Goal: Information Seeking & Learning: Learn about a topic

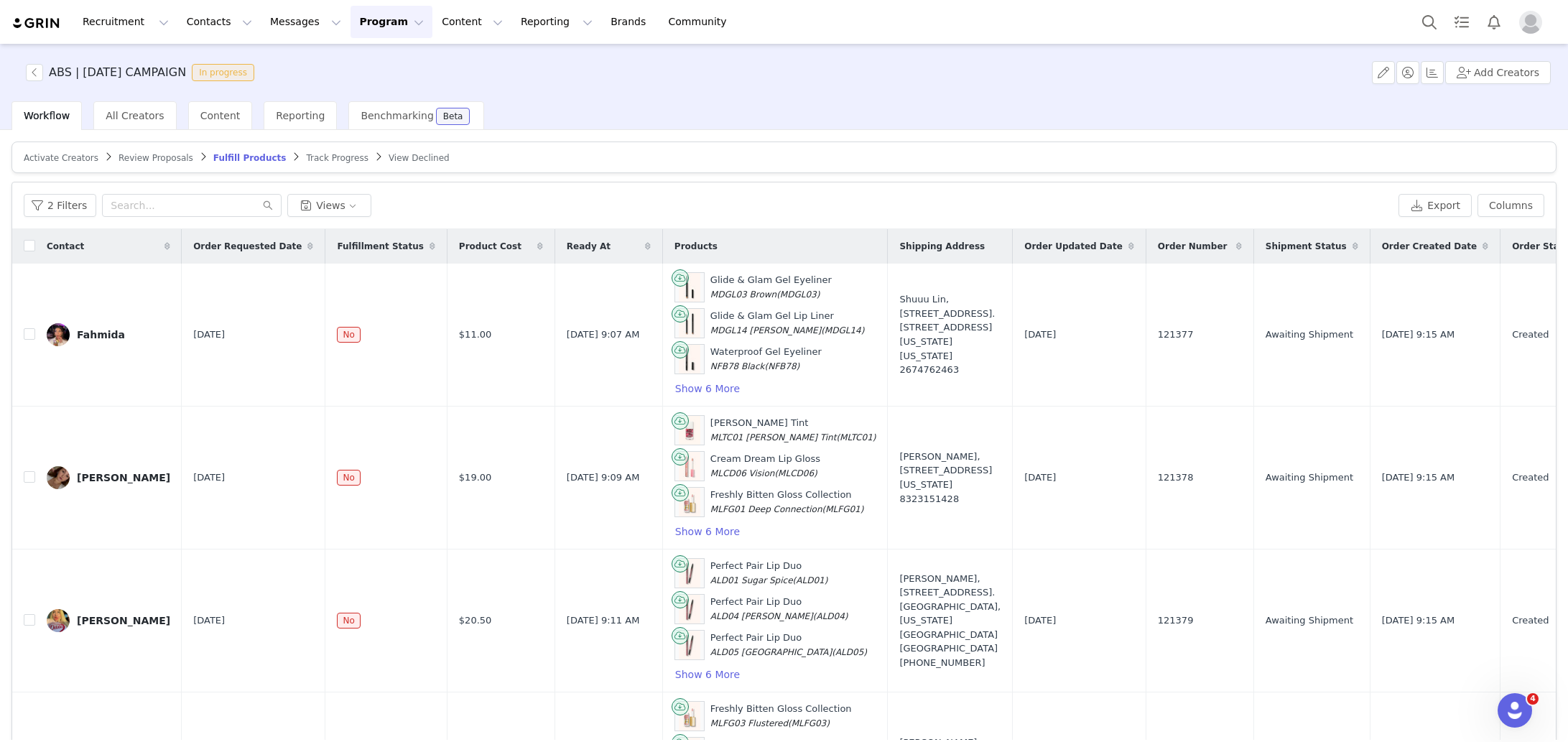
scroll to position [233, 0]
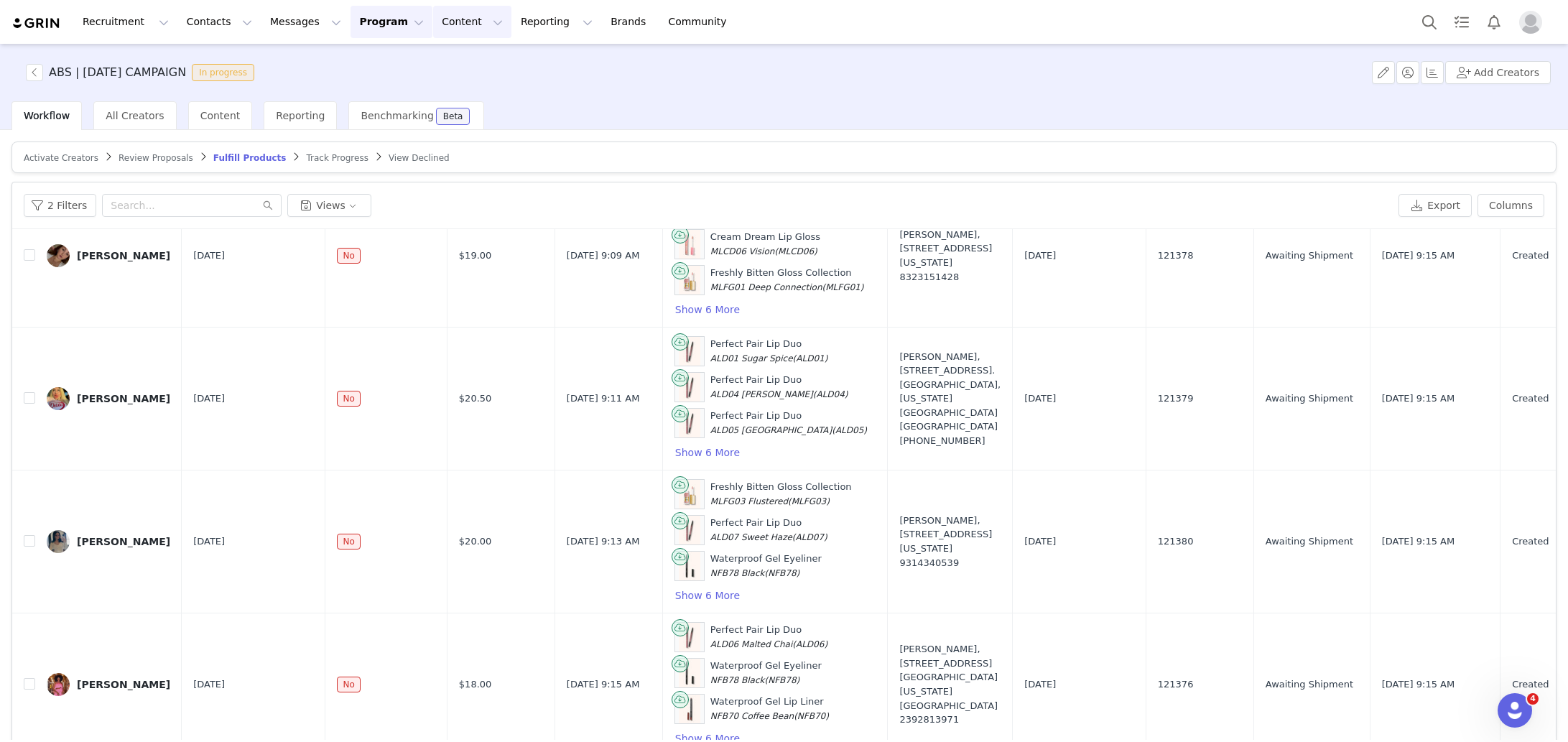
click at [433, 7] on button "Content Content" at bounding box center [472, 22] width 78 height 32
click at [435, 63] on p "Creator Content" at bounding box center [455, 64] width 81 height 15
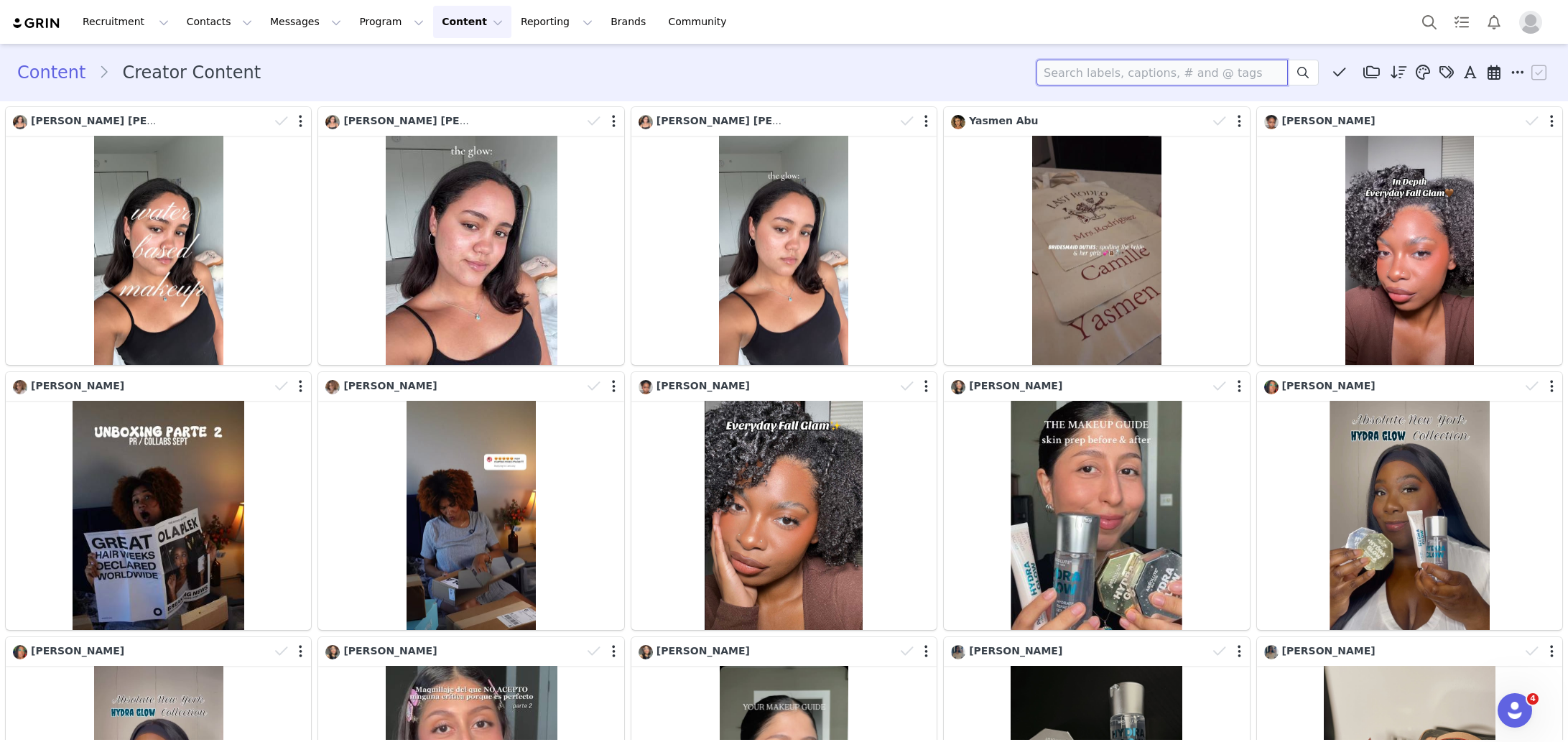
click at [1134, 81] on input at bounding box center [1162, 72] width 252 height 26
type input "[PERSON_NAME]"
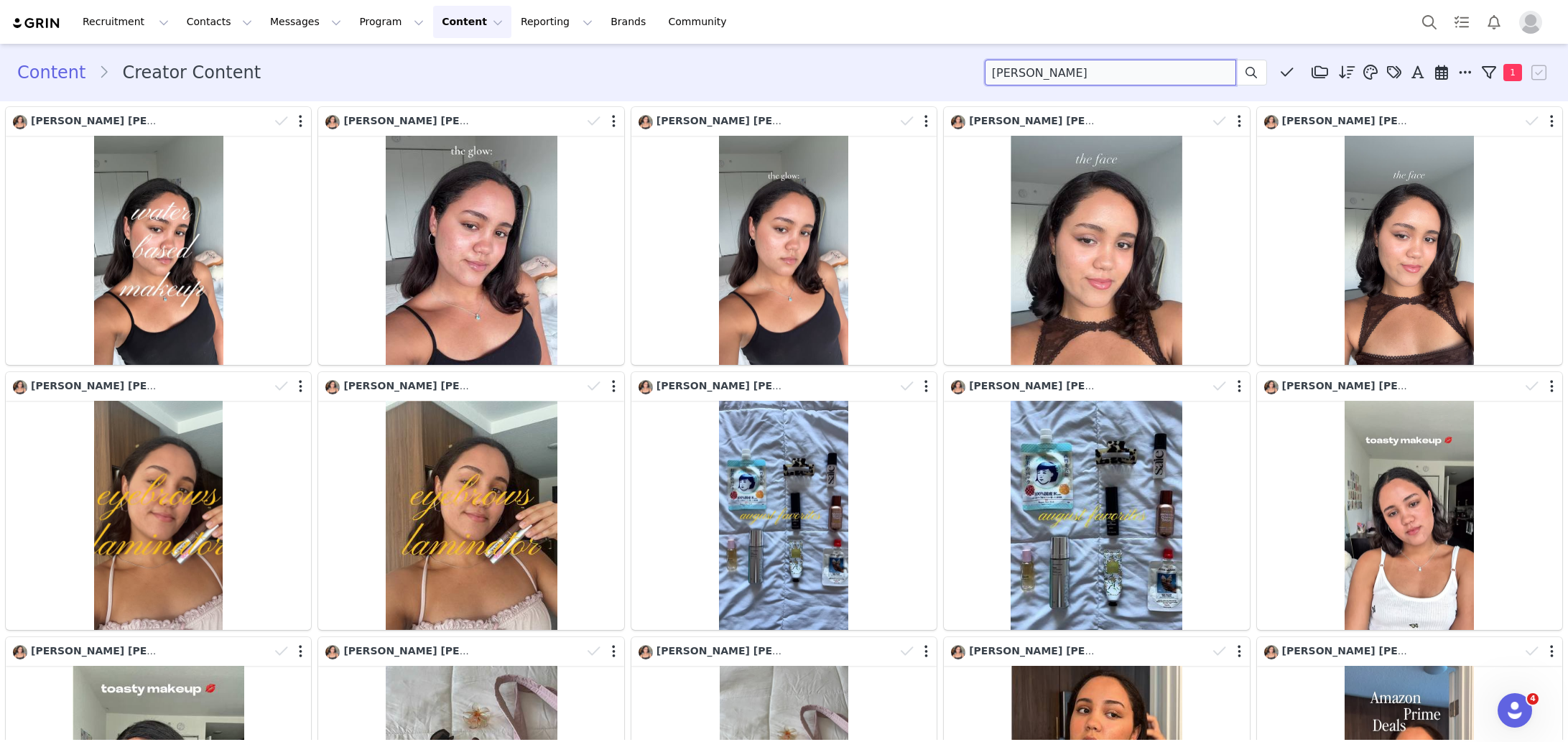
click at [1129, 70] on input "[PERSON_NAME]" at bounding box center [1110, 72] width 252 height 26
click at [433, 25] on button "Content Content" at bounding box center [472, 22] width 78 height 32
click at [414, 57] on div "Creator Content" at bounding box center [460, 64] width 97 height 15
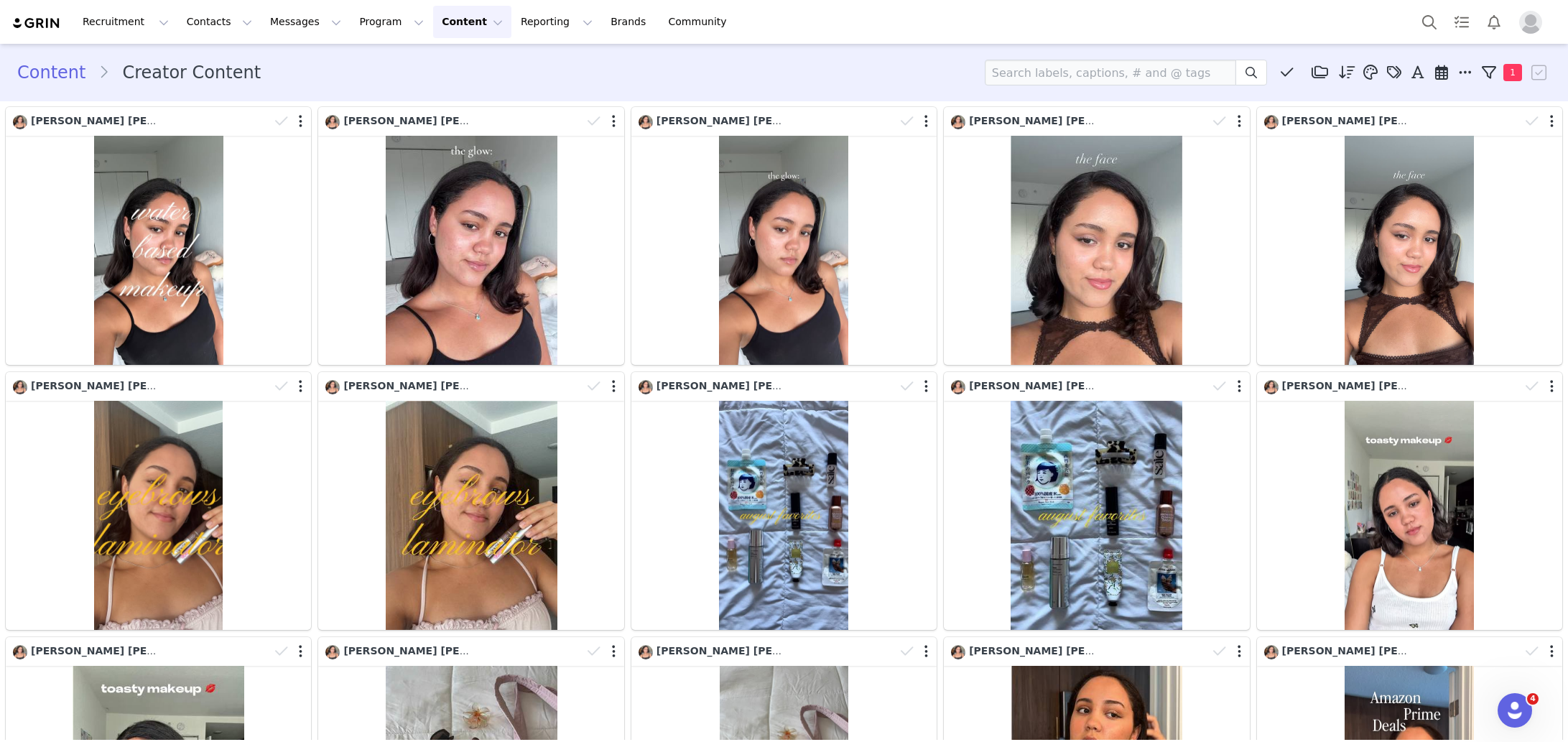
click at [39, 72] on link "Content" at bounding box center [58, 72] width 81 height 26
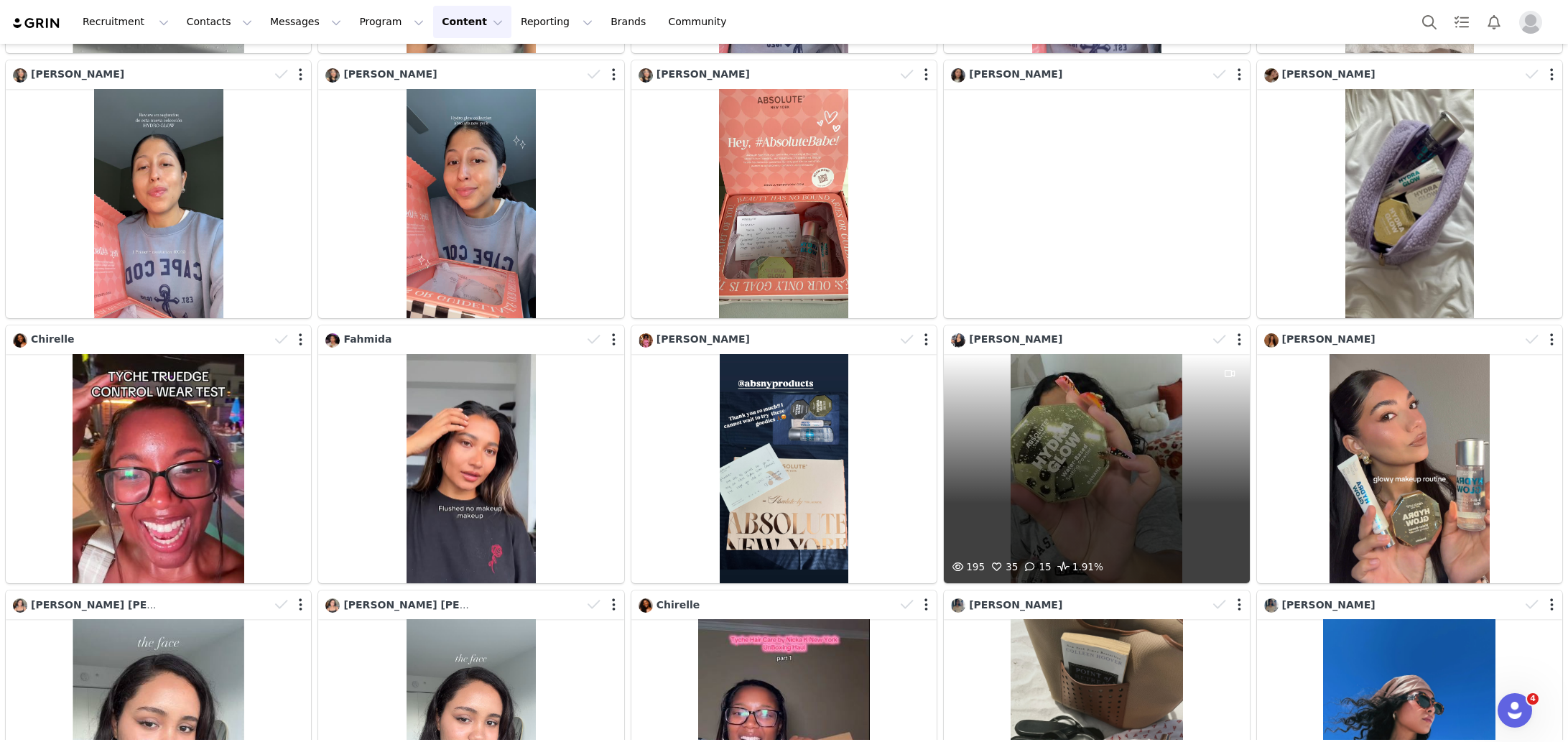
scroll to position [1640, 0]
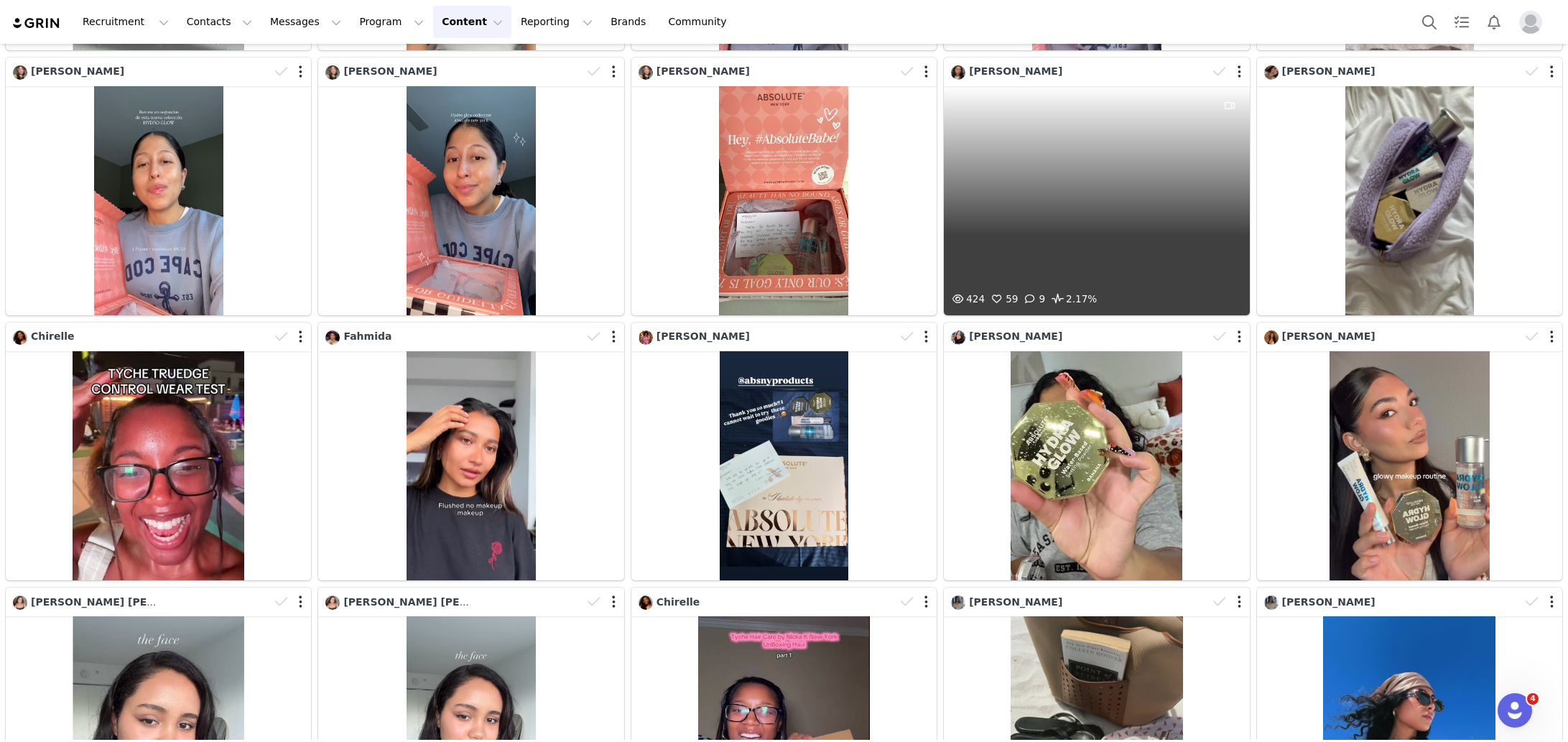
click at [959, 153] on div "424 59 9 2.17%" at bounding box center [1096, 201] width 305 height 229
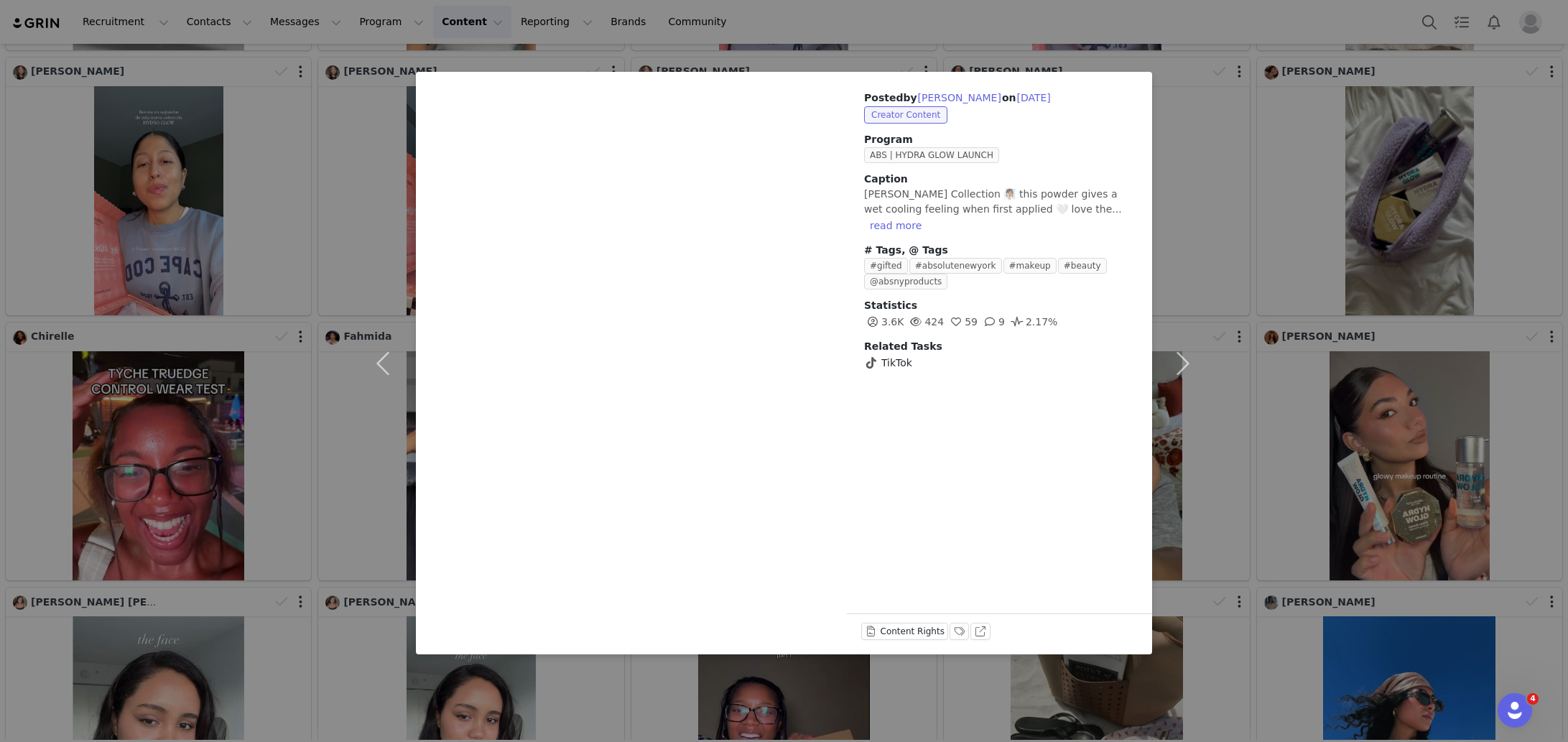
click at [1215, 143] on div "Posted by [PERSON_NAME] on [DATE] Creator Content Program ABS | HYDRA GLOW LAUN…" at bounding box center [784, 371] width 1568 height 742
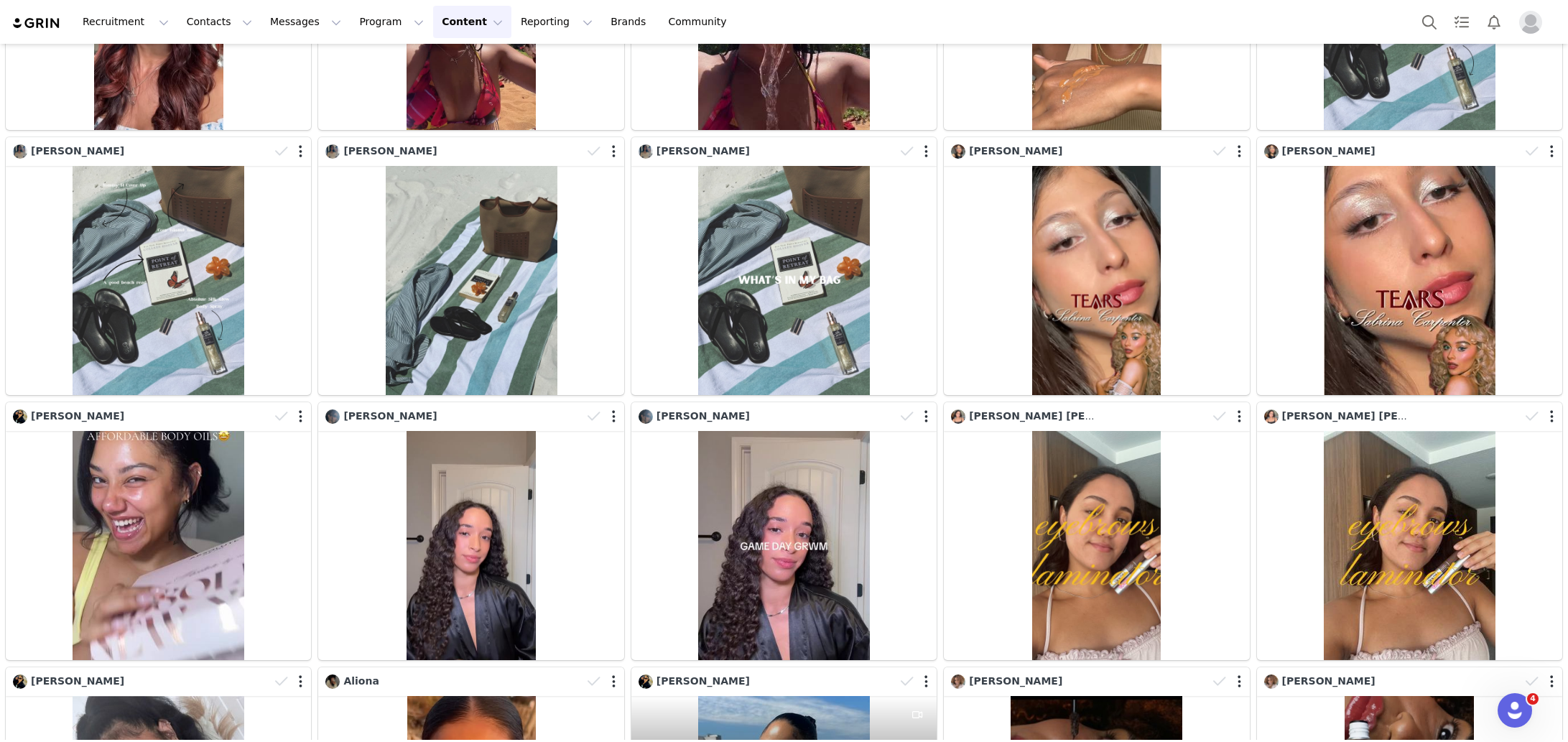
scroll to position [5102, 0]
